Goal: Task Accomplishment & Management: Use online tool/utility

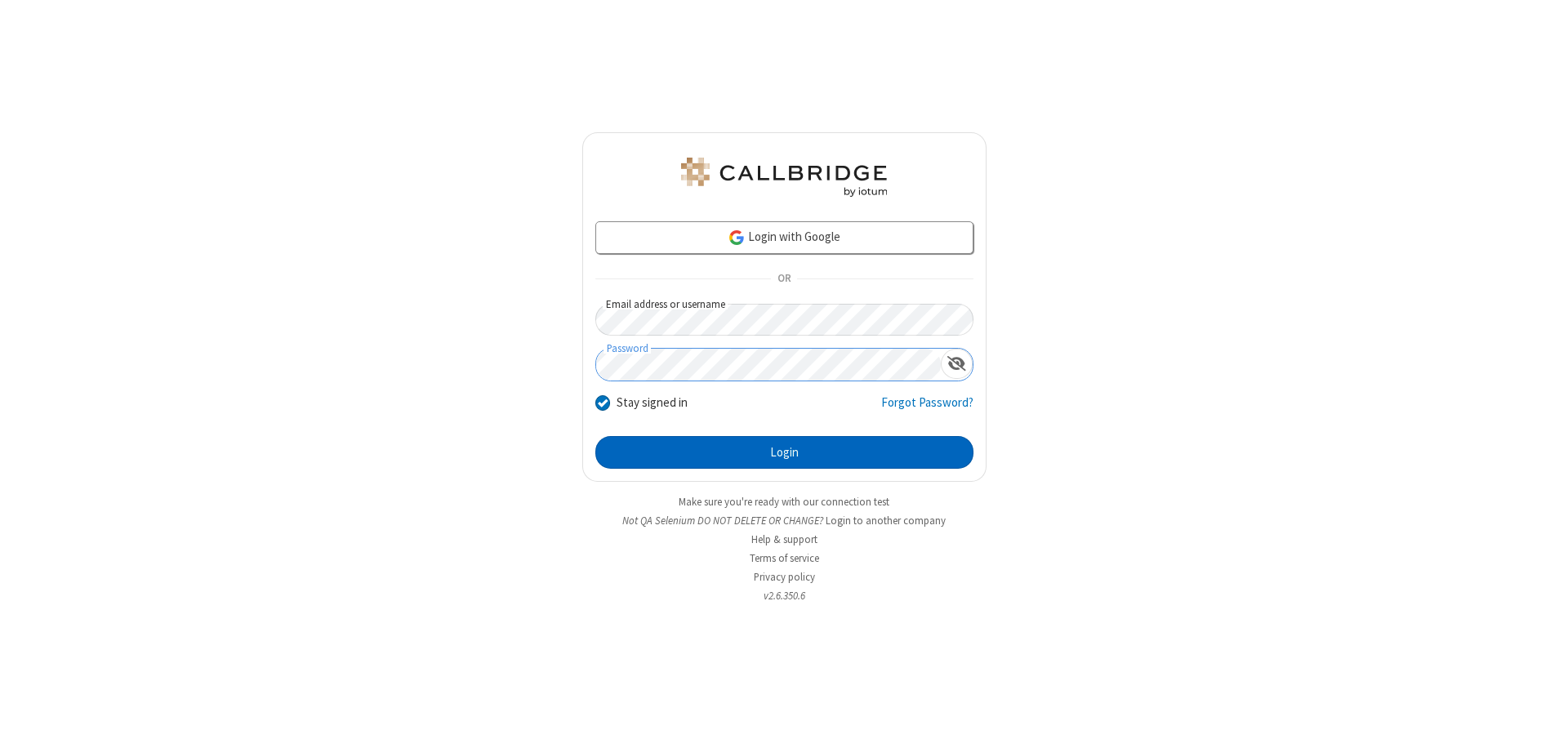
click at [784, 452] on button "Login" at bounding box center [784, 452] width 378 height 33
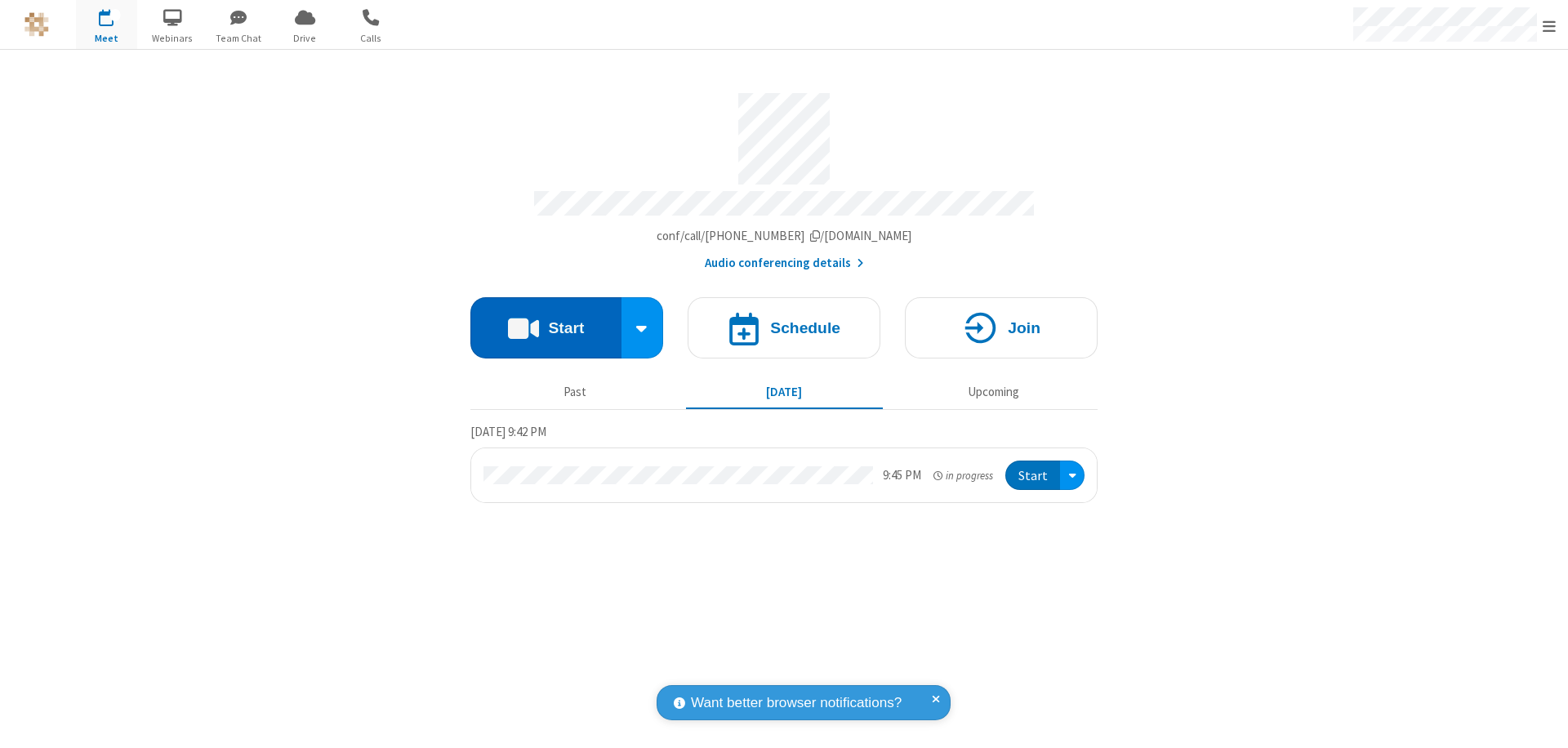
click at [545, 320] on button "Start" at bounding box center [545, 327] width 151 height 61
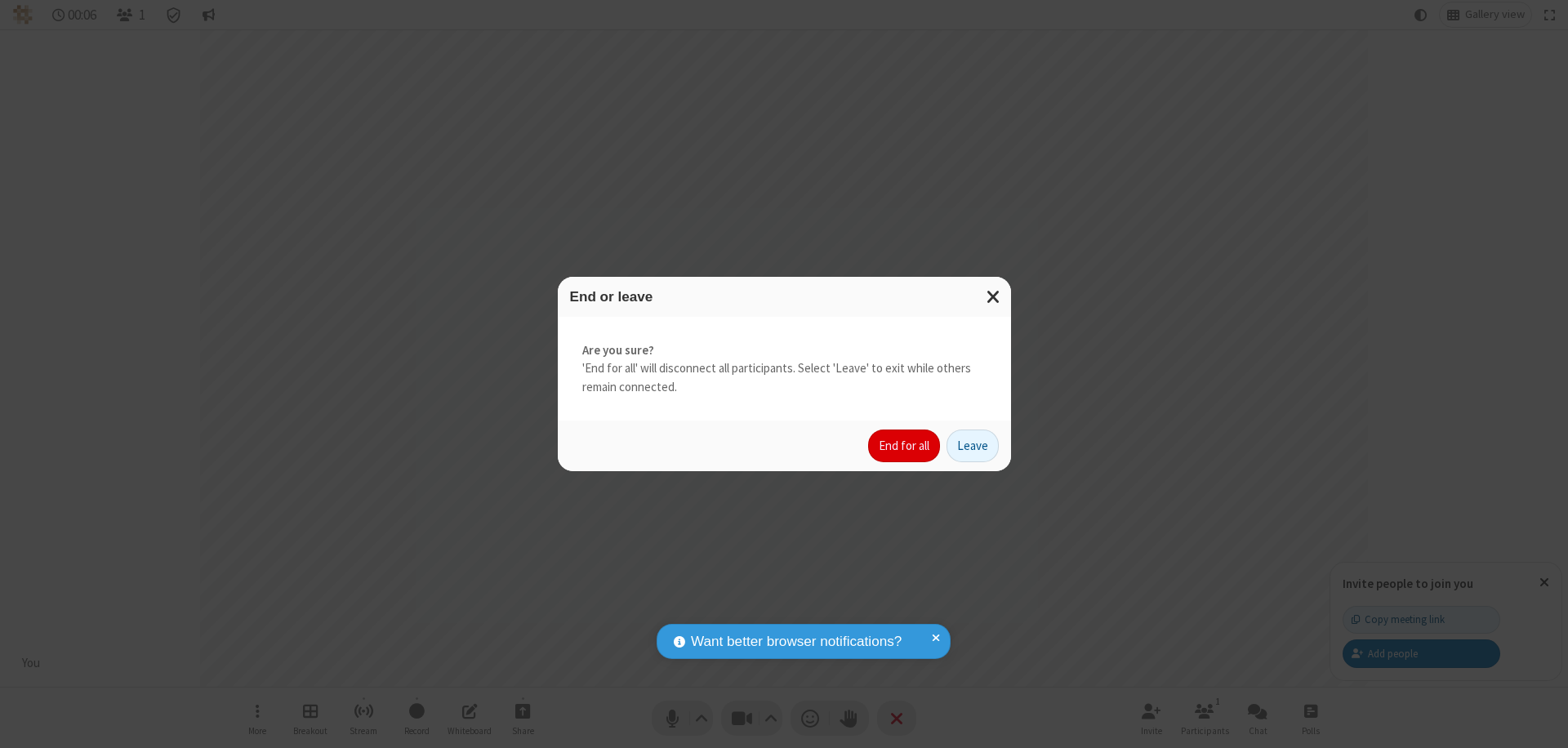
click at [905, 445] on button "End for all" at bounding box center [903, 445] width 71 height 33
